Goal: Task Accomplishment & Management: Manage account settings

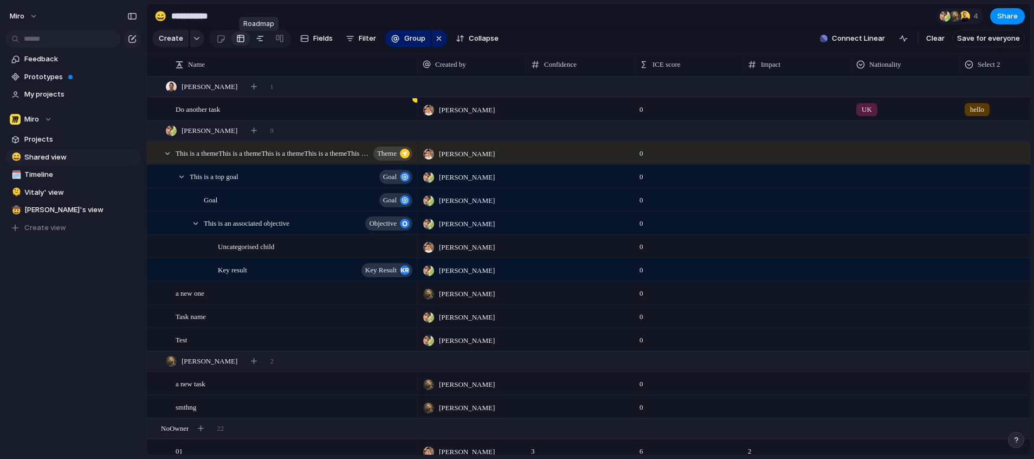
click at [259, 43] on div at bounding box center [260, 38] width 9 height 17
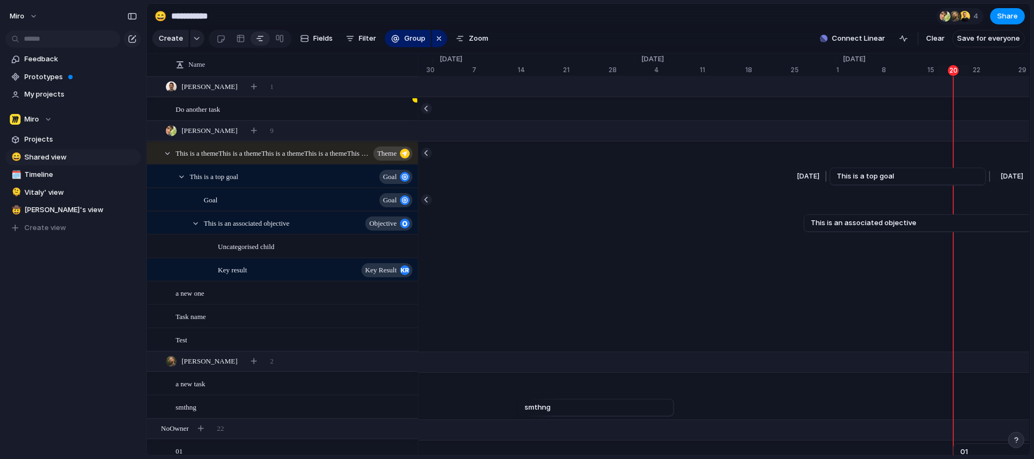
scroll to position [0, 6688]
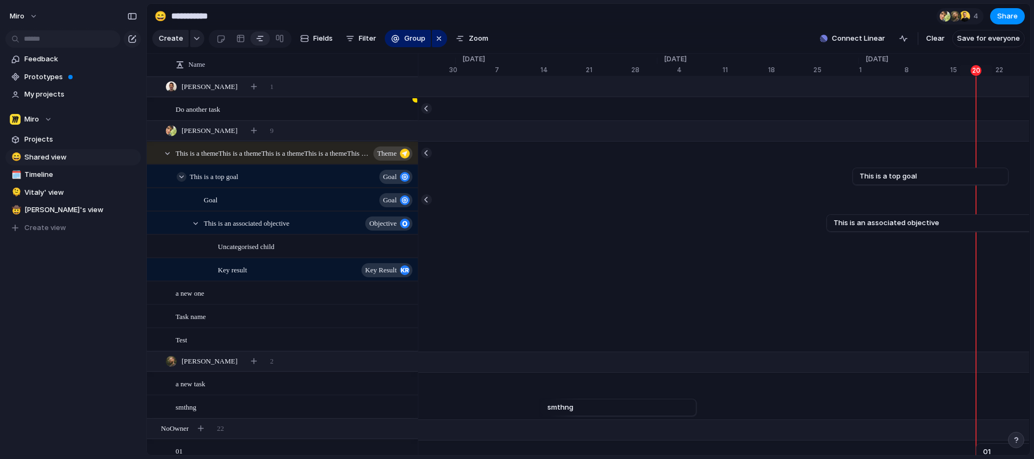
click at [182, 182] on div at bounding box center [182, 177] width 10 height 10
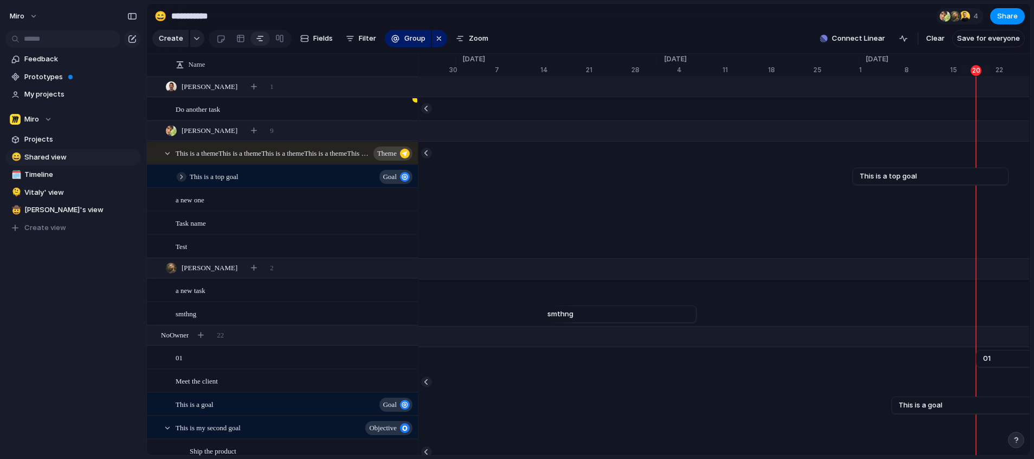
click at [182, 182] on div at bounding box center [182, 177] width 10 height 10
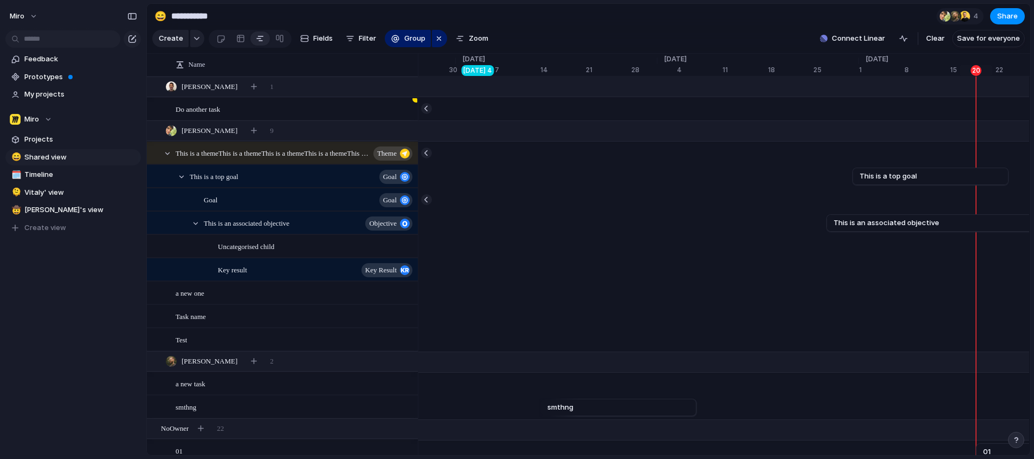
click at [480, 65] on span "[DATE]" at bounding box center [474, 59] width 36 height 11
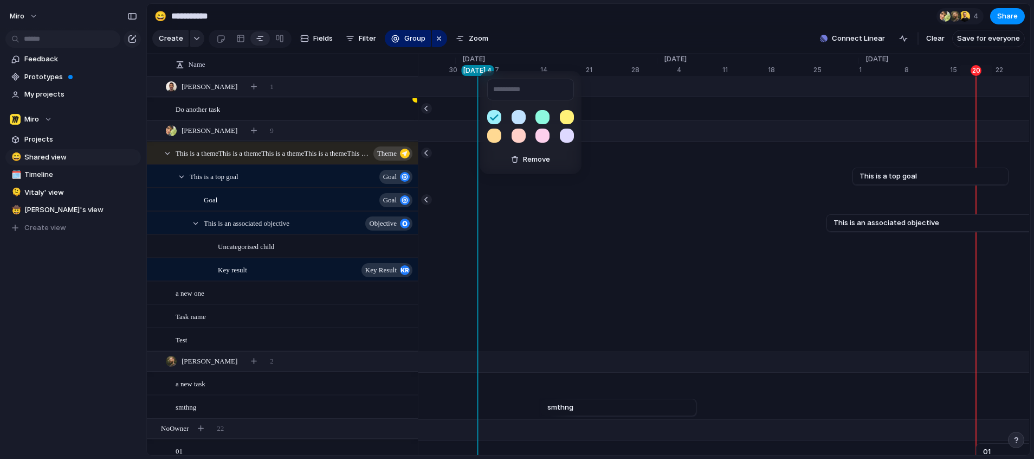
click at [517, 38] on div "Remove" at bounding box center [517, 229] width 1034 height 459
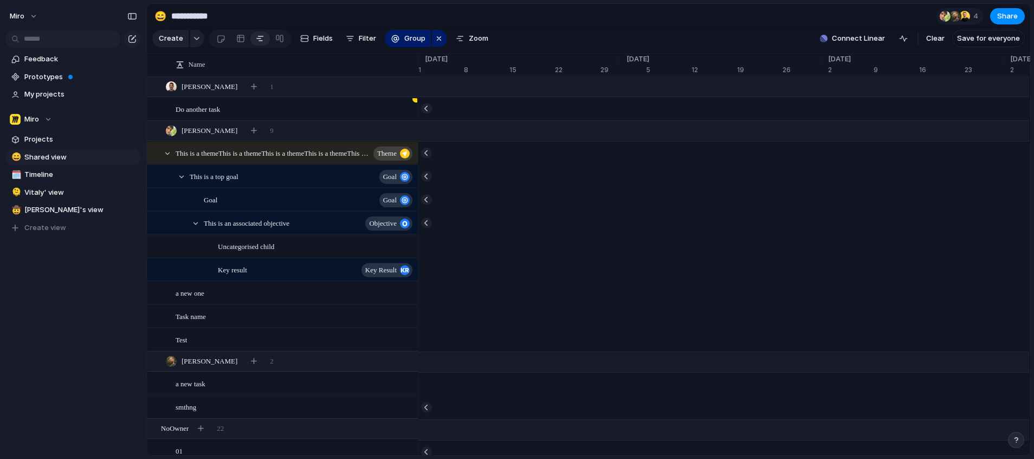
scroll to position [0, 7721]
click at [195, 41] on div "button" at bounding box center [197, 38] width 8 height 4
click at [195, 43] on div "Theme Launch Goal Objective Key result Workstream Program Initiative Project Cu…" at bounding box center [517, 229] width 1034 height 459
